Goal: Information Seeking & Learning: Find specific fact

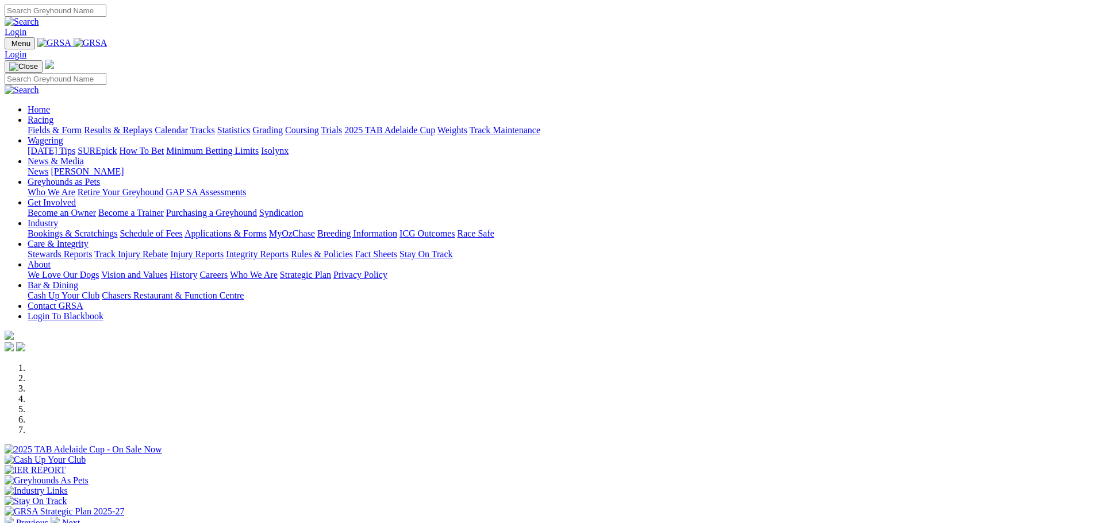
click at [92, 249] on link "Stewards Reports" at bounding box center [60, 254] width 64 height 10
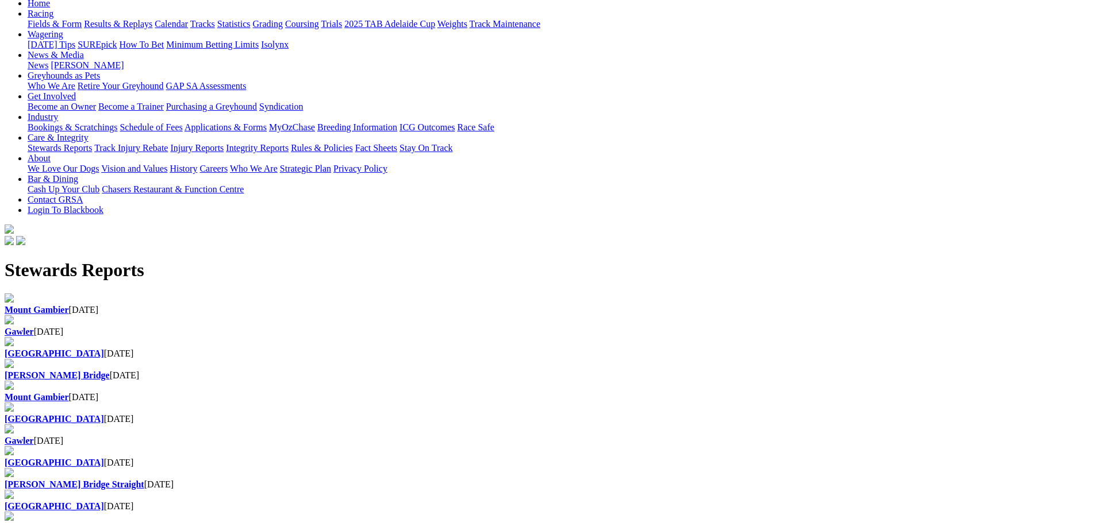
scroll to position [172, 0]
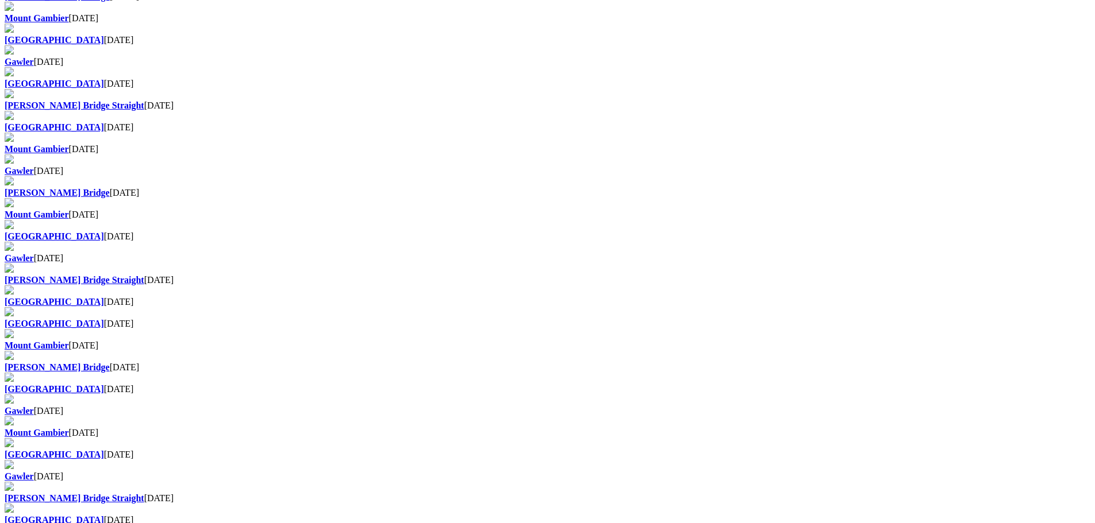
scroll to position [517, 0]
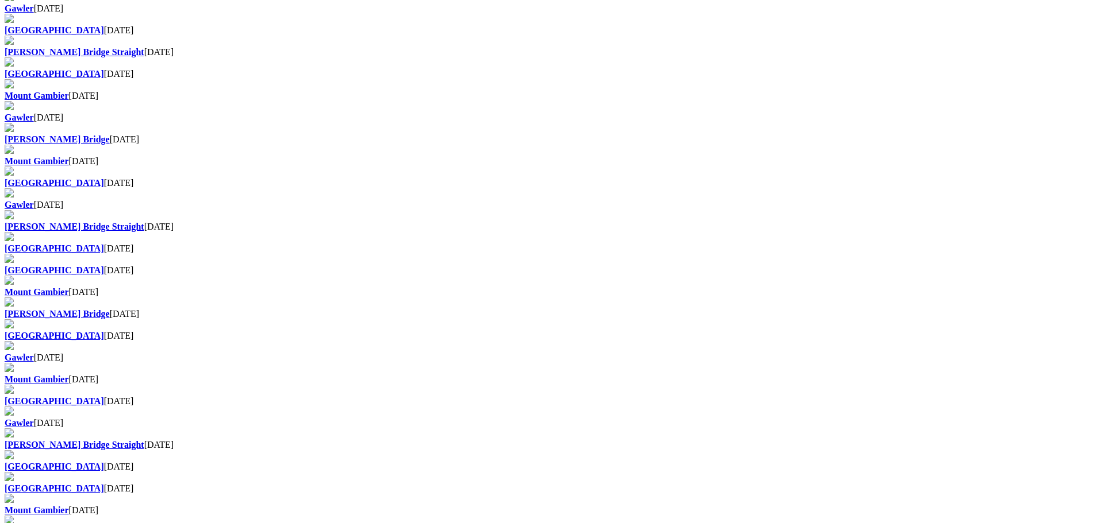
scroll to position [690, 0]
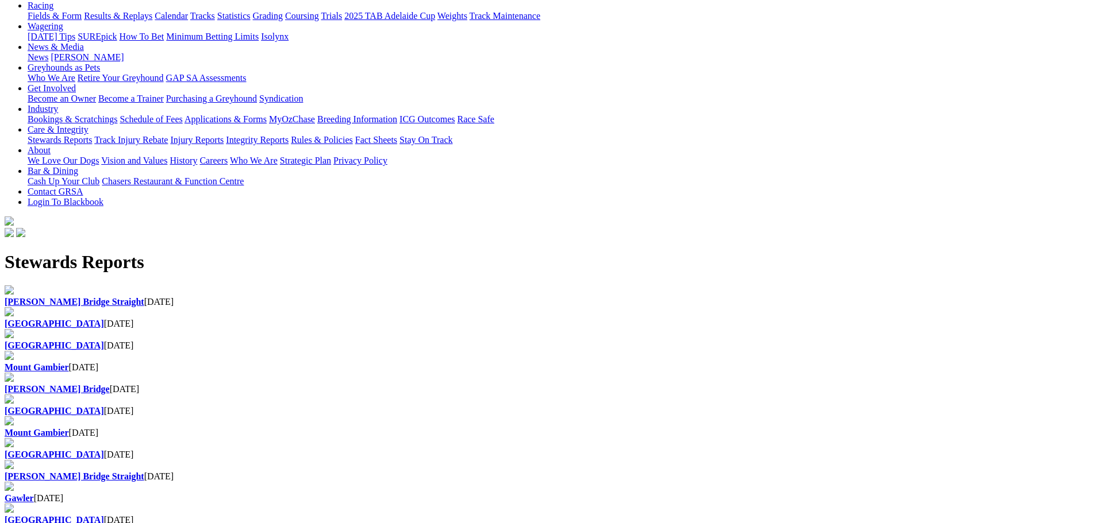
scroll to position [115, 0]
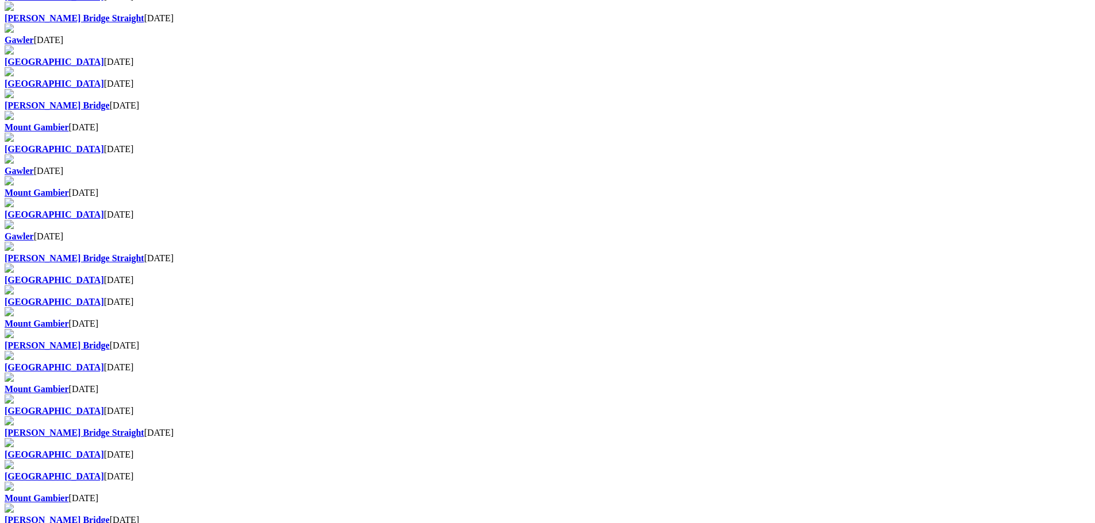
scroll to position [690, 0]
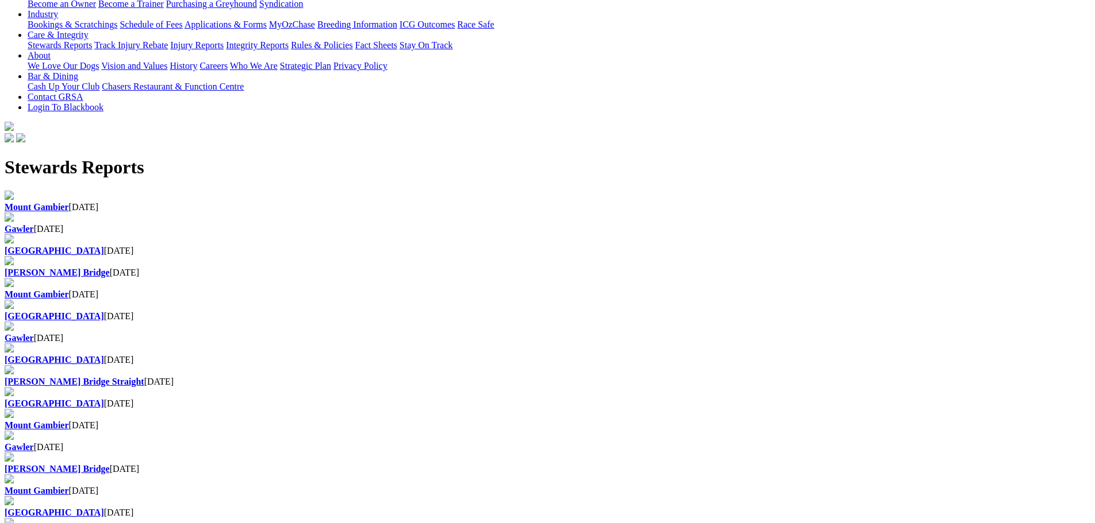
scroll to position [575, 0]
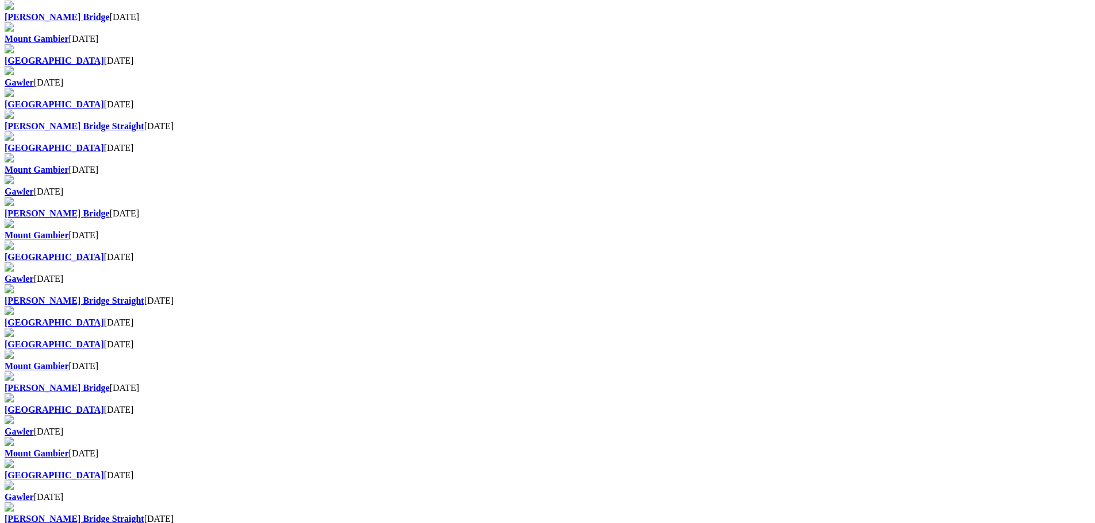
scroll to position [517, 0]
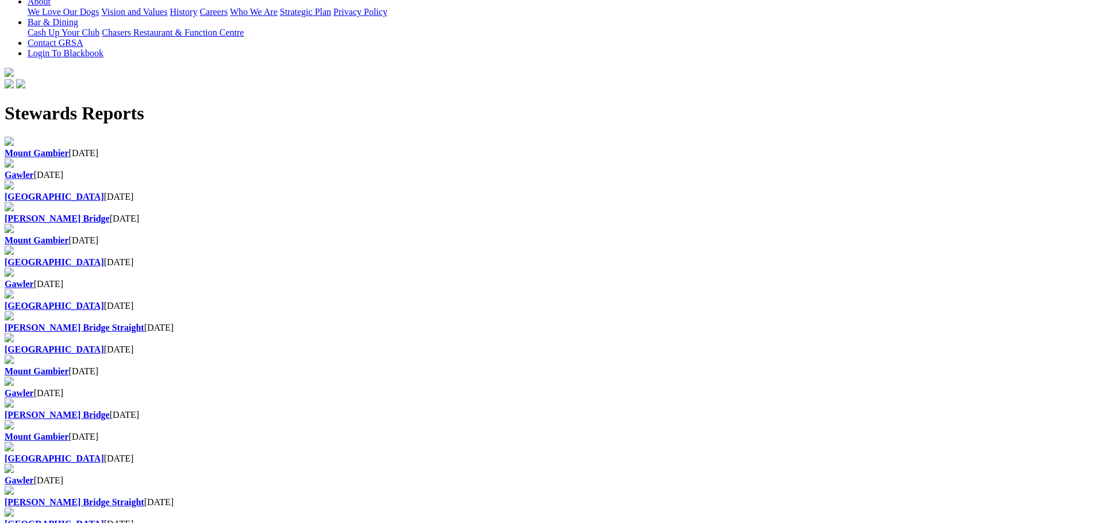
scroll to position [287, 0]
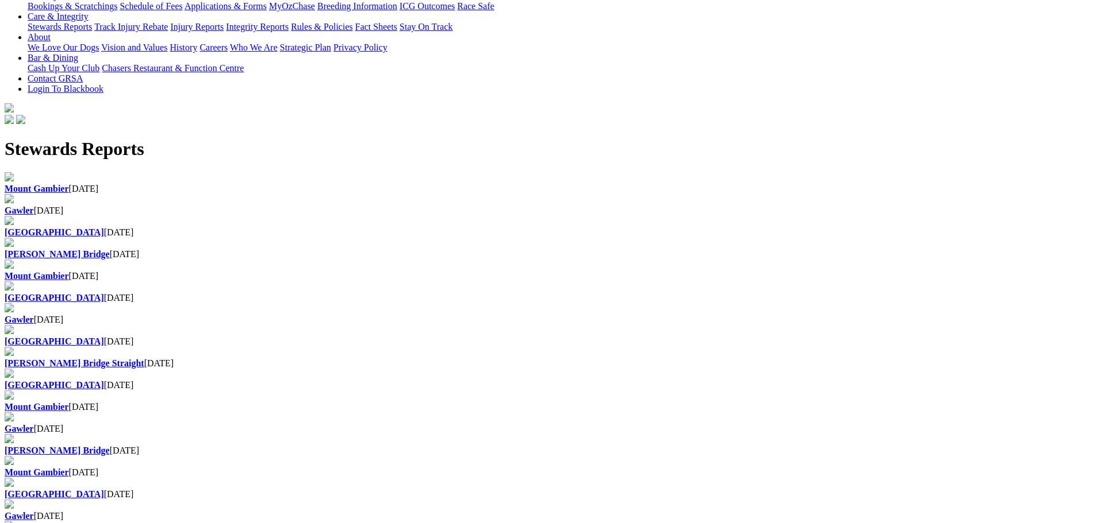
scroll to position [287, 0]
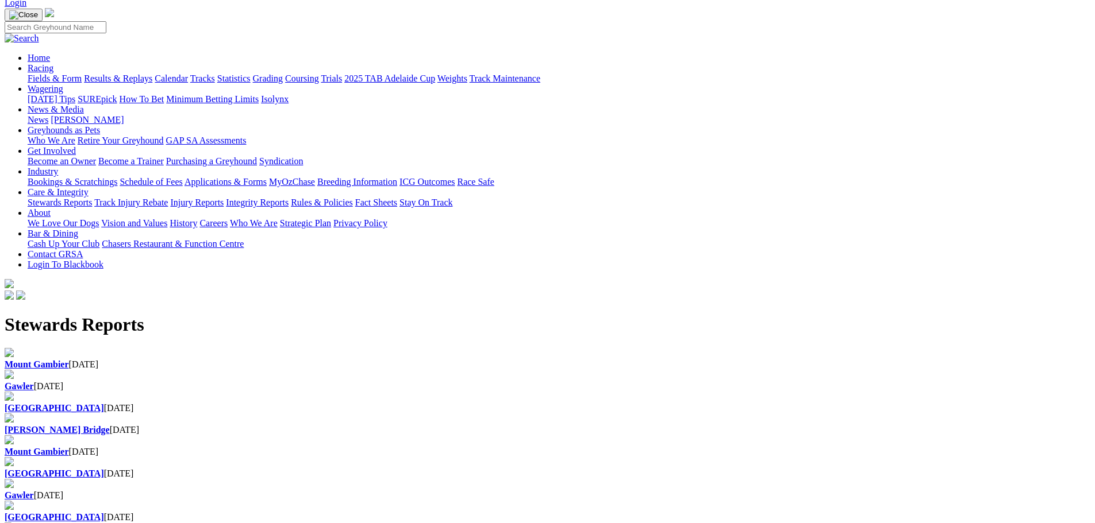
scroll to position [115, 0]
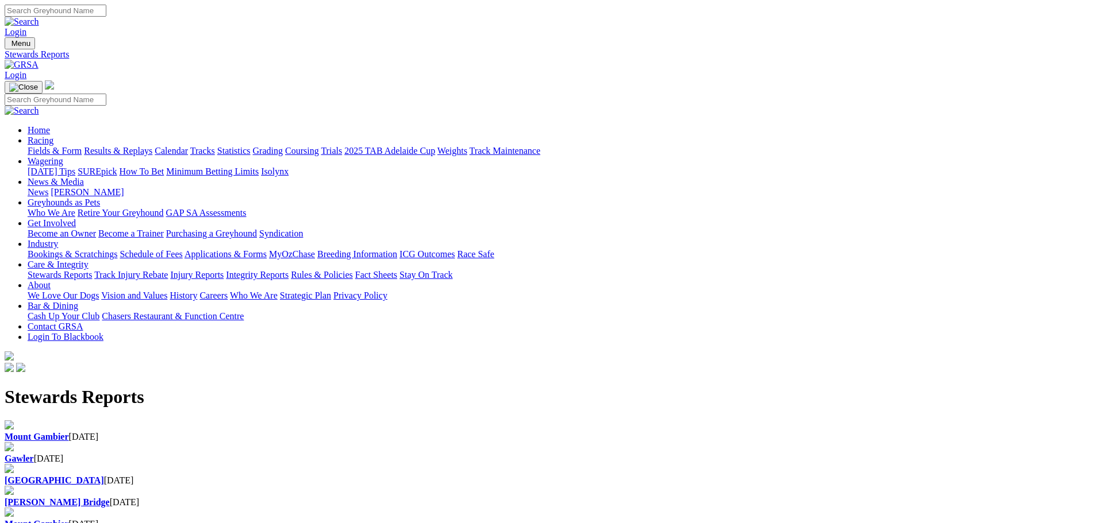
click at [358, 454] on div "Gawler 28 Sep 2025" at bounding box center [547, 459] width 1085 height 10
